Goal: Transaction & Acquisition: Purchase product/service

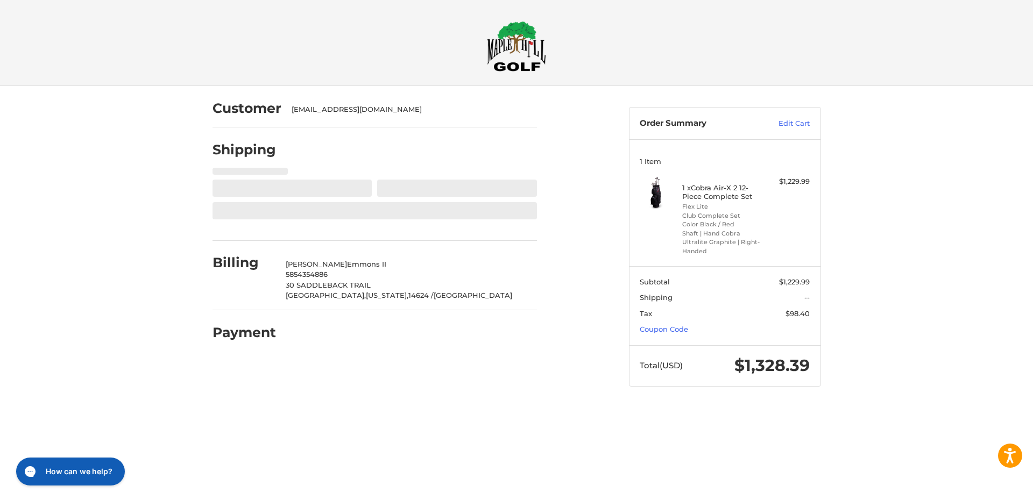
select select "**"
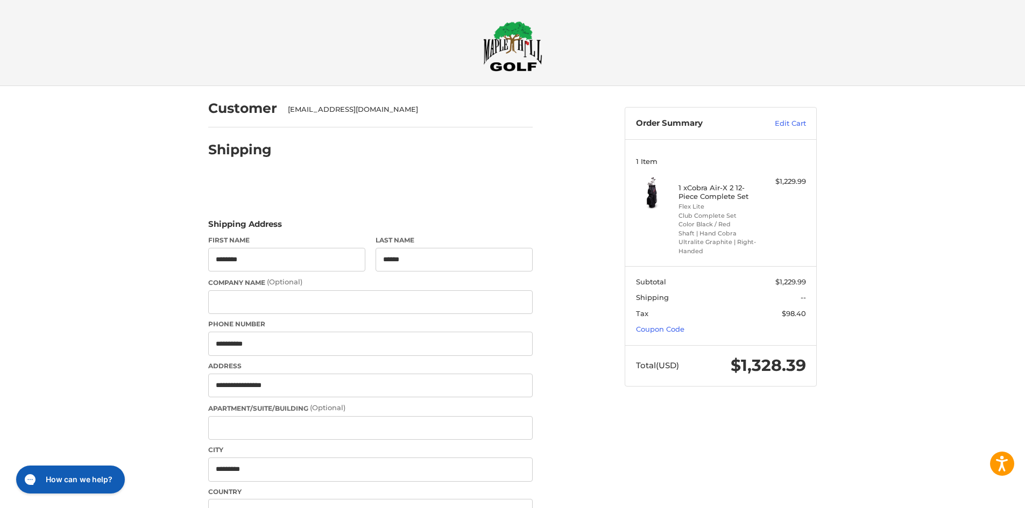
drag, startPoint x: 744, startPoint y: 170, endPoint x: 736, endPoint y: 172, distance: 7.8
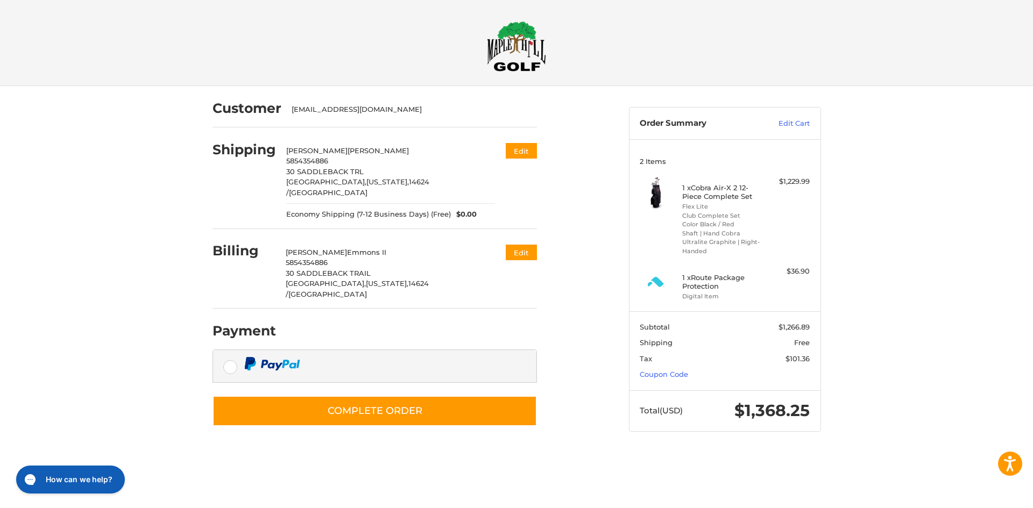
click at [0, 453] on div at bounding box center [0, 453] width 0 height 0
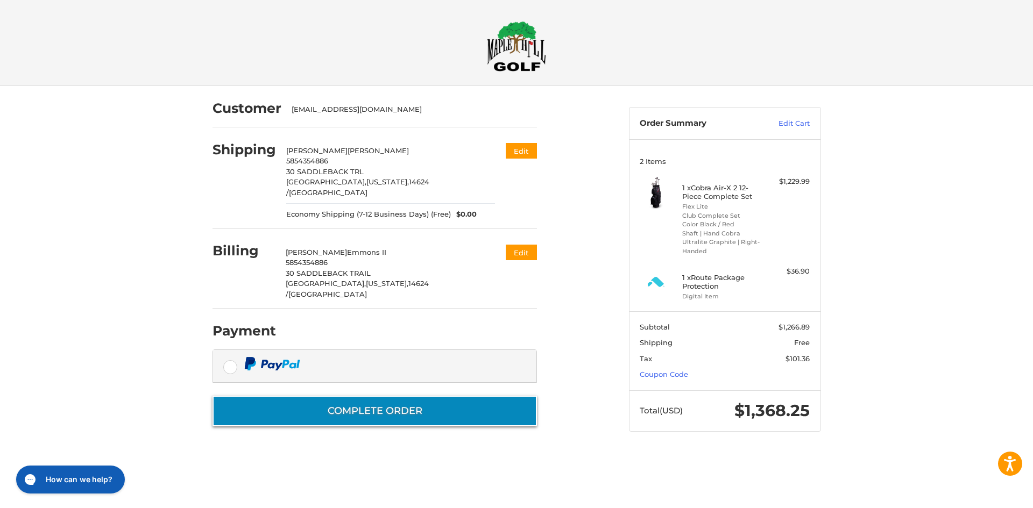
click at [377, 396] on button "Complete order" at bounding box center [375, 411] width 324 height 31
